Goal: Information Seeking & Learning: Learn about a topic

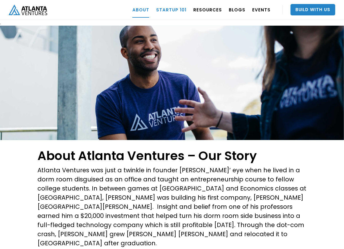
click at [177, 9] on link "Startup 101" at bounding box center [171, 10] width 30 height 16
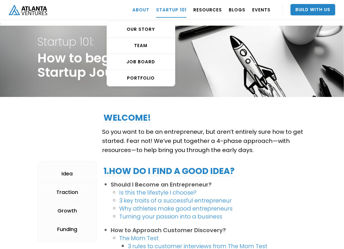
click at [147, 10] on link "ABOUT" at bounding box center [140, 10] width 17 height 16
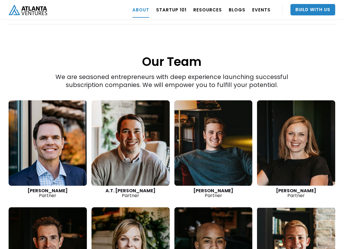
scroll to position [743, 0]
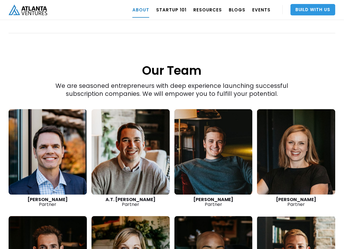
click at [318, 8] on link "Build With Us" at bounding box center [312, 9] width 45 height 11
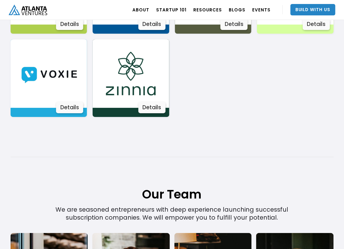
scroll to position [1142, 0]
